Goal: Task Accomplishment & Management: Complete application form

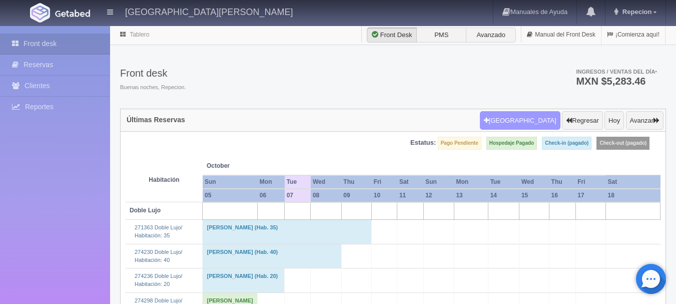
click at [515, 123] on button "[GEOGRAPHIC_DATA]" at bounding box center [520, 120] width 81 height 19
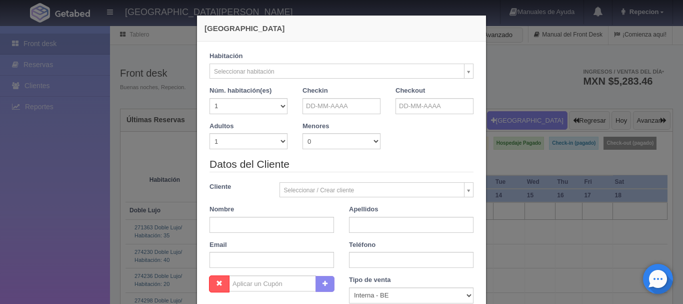
checkbox input "false"
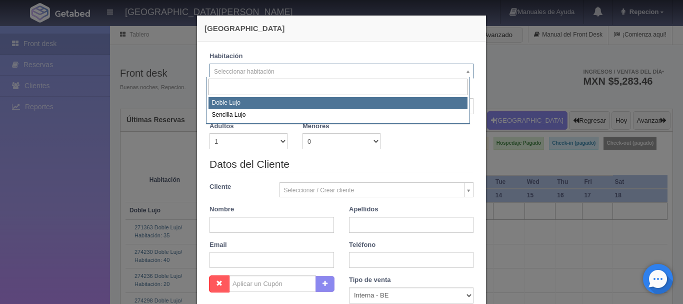
select select "577"
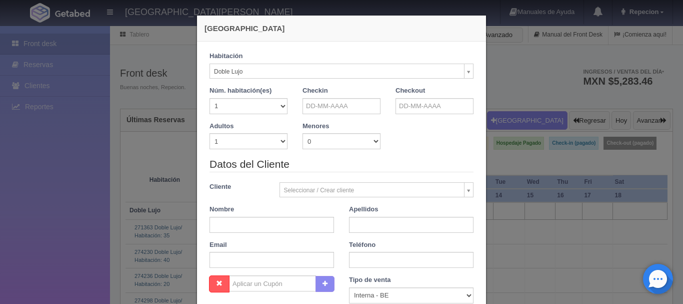
checkbox input "false"
click at [323, 110] on input "text" at bounding box center [342, 106] width 78 height 16
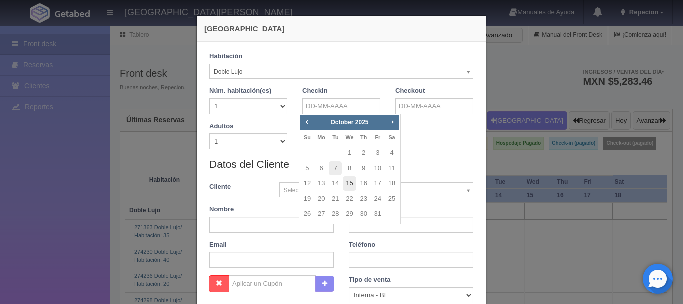
click at [354, 184] on link "15" at bounding box center [349, 183] width 13 height 15
type input "[DATE]"
checkbox input "false"
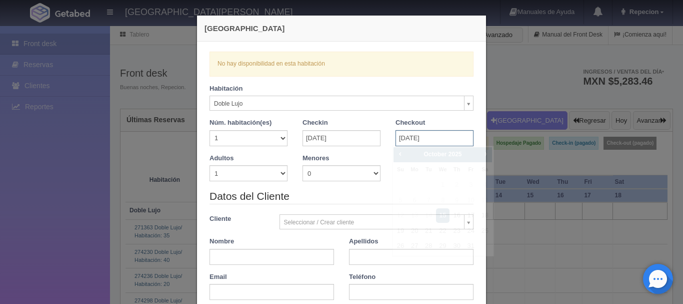
click at [431, 138] on input "[DATE]" at bounding box center [435, 138] width 78 height 16
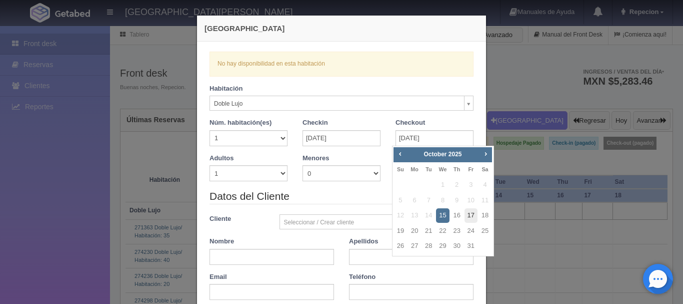
click at [471, 216] on link "17" at bounding box center [471, 215] width 13 height 15
type input "[DATE]"
click at [471, 216] on link "17" at bounding box center [471, 215] width 13 height 15
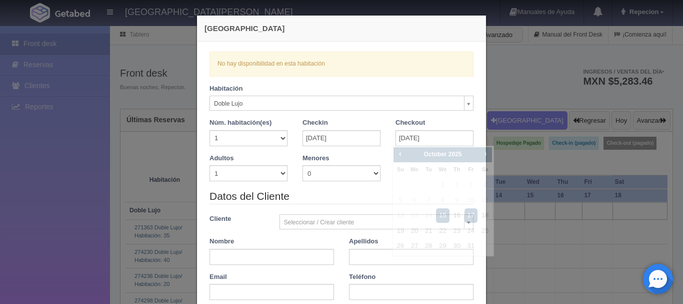
checkbox input "false"
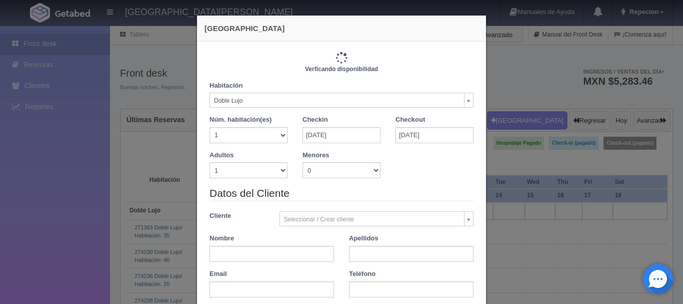
type input "2440.00"
checkbox input "false"
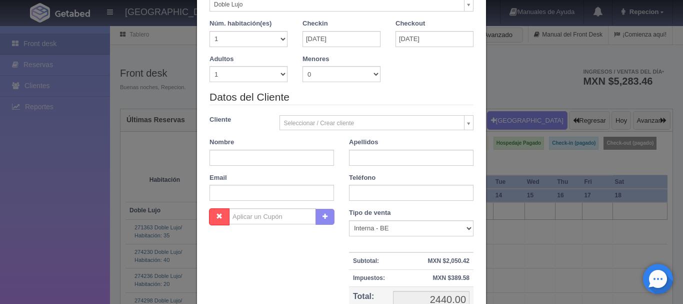
scroll to position [100, 0]
